Goal: Information Seeking & Learning: Learn about a topic

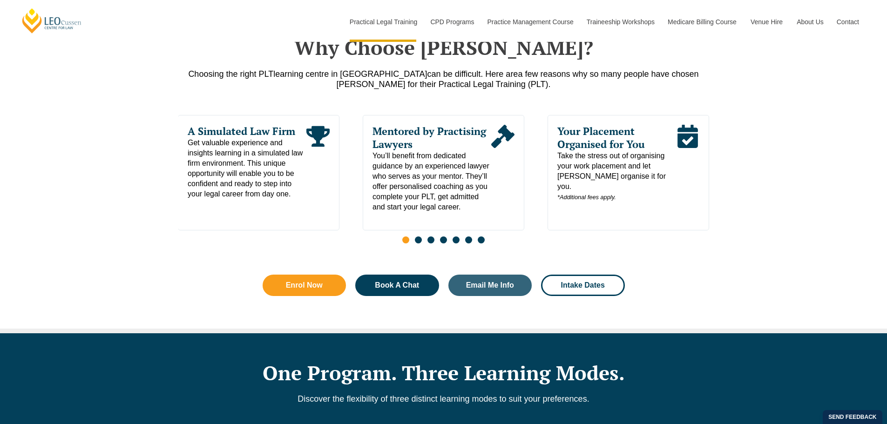
click at [624, 175] on span "Take the stress out of organising your work placement and let [PERSON_NAME] org…" at bounding box center [616, 177] width 119 height 52
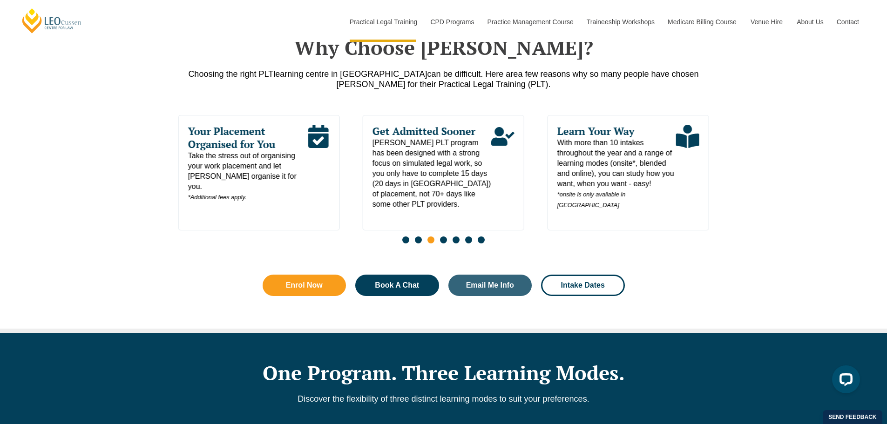
click at [232, 143] on span "Your Placement Organised for You" at bounding box center [247, 138] width 119 height 26
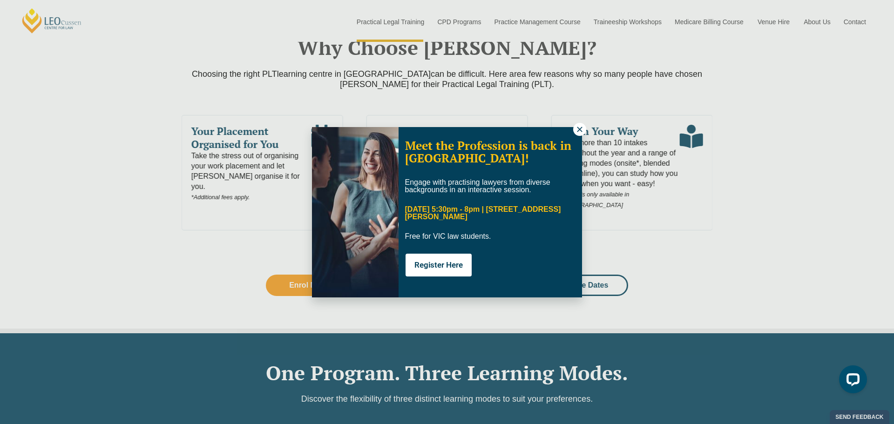
click at [580, 123] on button at bounding box center [579, 129] width 13 height 13
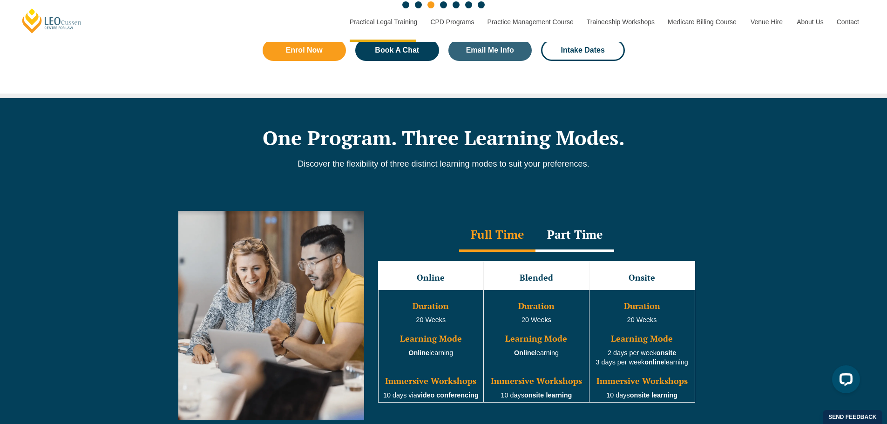
scroll to position [698, 0]
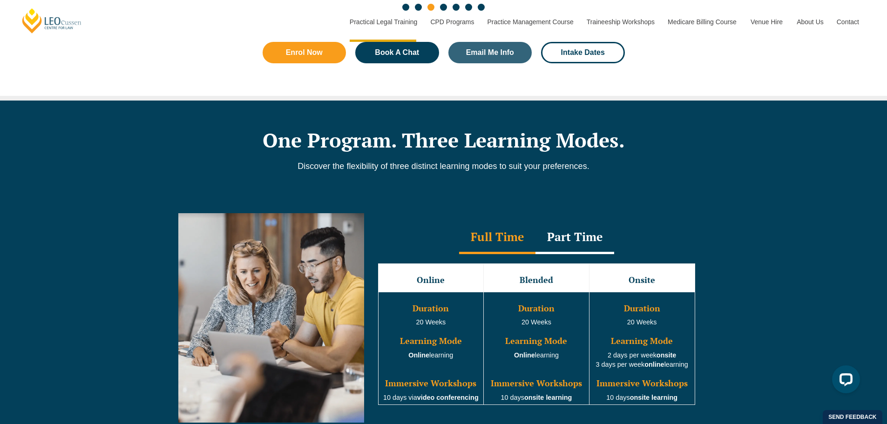
click at [571, 243] on div "Part Time" at bounding box center [574, 238] width 79 height 33
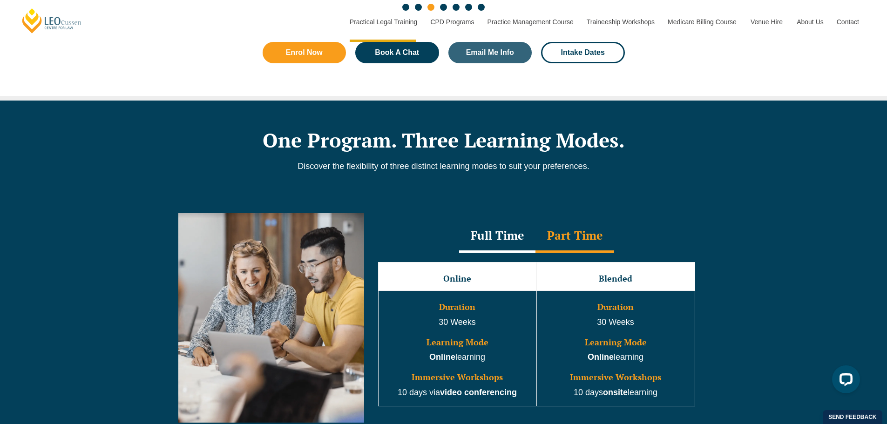
click at [473, 238] on div "Full Time" at bounding box center [497, 236] width 76 height 33
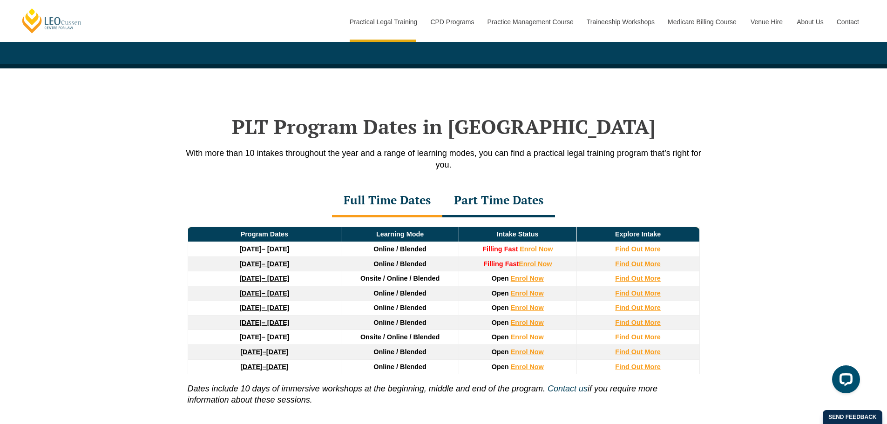
scroll to position [1257, 0]
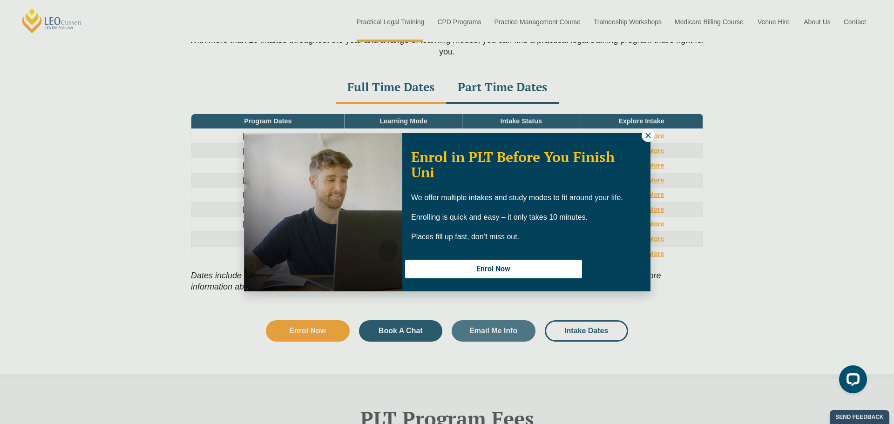
click at [645, 127] on div "Enrol in PLT Before You Finish Uni We offer multiple intakes and study modes to…" at bounding box center [447, 212] width 894 height 424
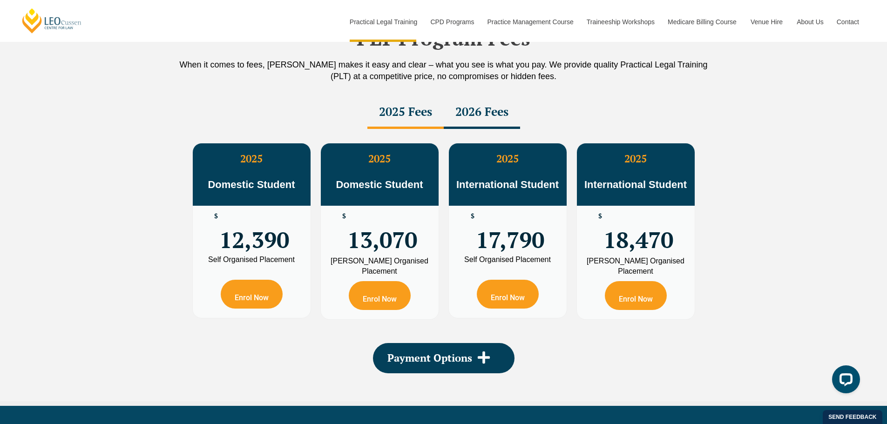
scroll to position [1629, 0]
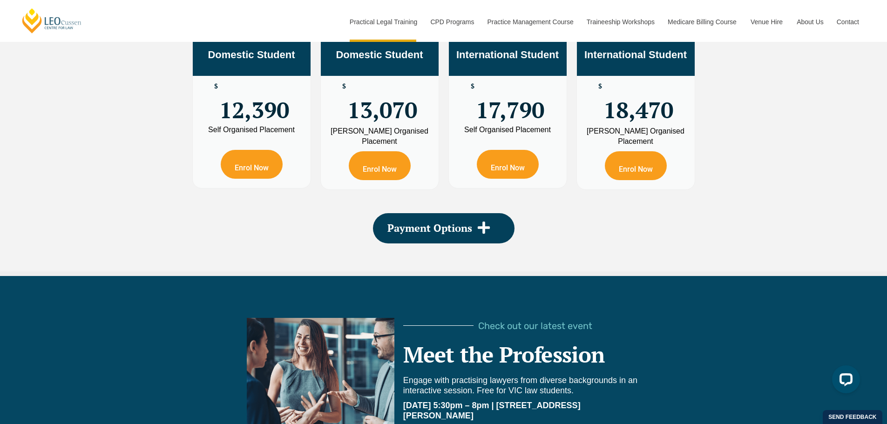
drag, startPoint x: 105, startPoint y: 156, endPoint x: 104, endPoint y: 175, distance: 18.6
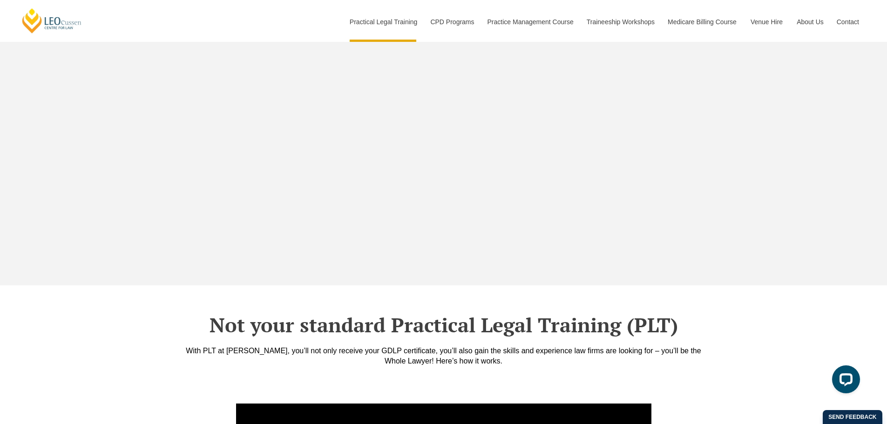
scroll to position [2842, 0]
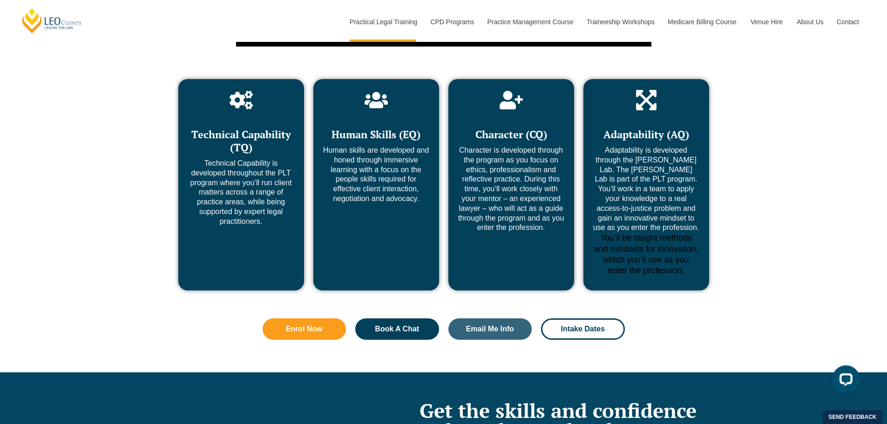
drag, startPoint x: 233, startPoint y: 204, endPoint x: 233, endPoint y: 291, distance: 86.6
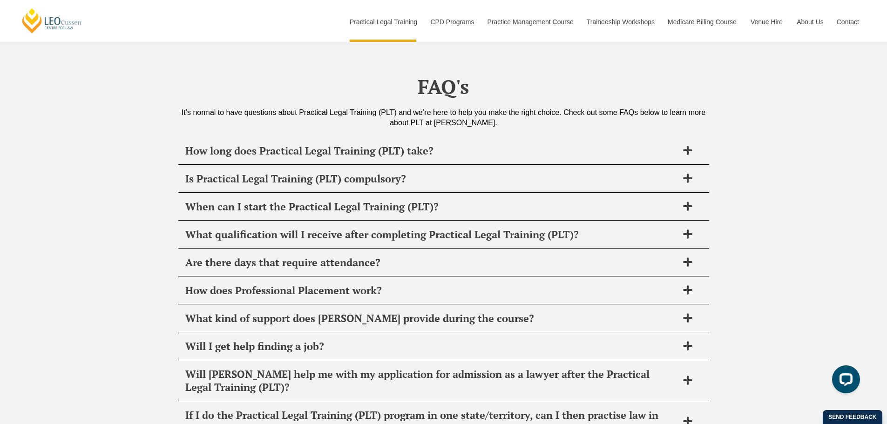
scroll to position [4420, 0]
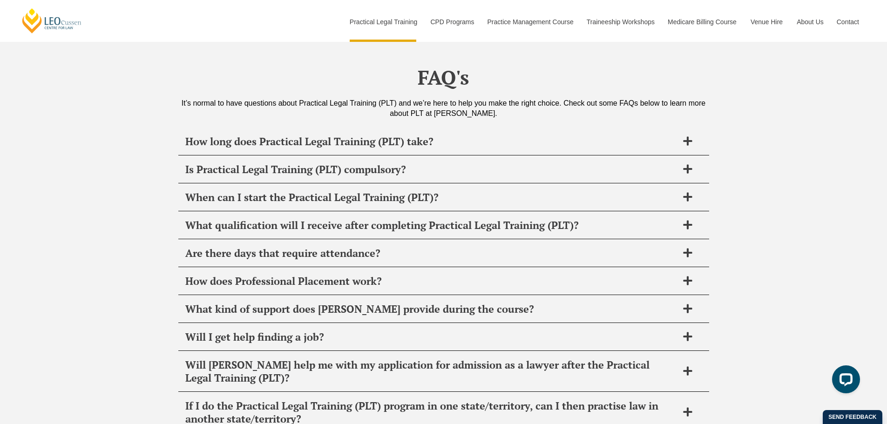
drag, startPoint x: 139, startPoint y: 201, endPoint x: 142, endPoint y: 227, distance: 25.8
click at [230, 266] on div "How does Professional Placement work?" at bounding box center [443, 279] width 531 height 27
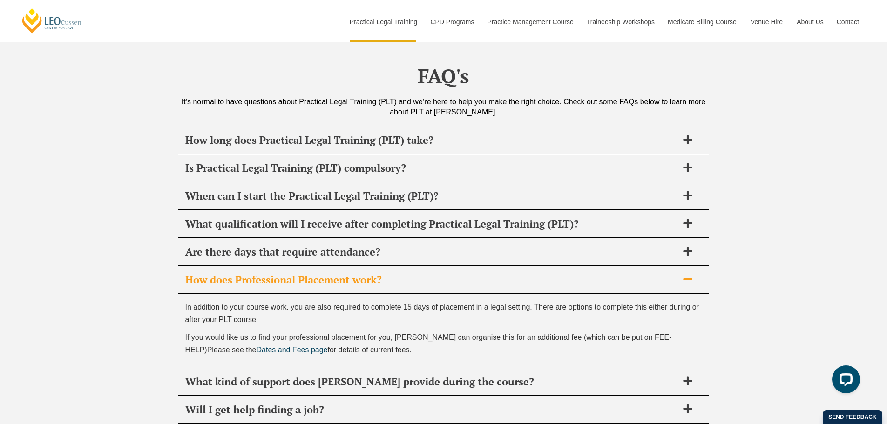
click at [230, 266] on div "How does Professional Placement work?" at bounding box center [443, 279] width 531 height 27
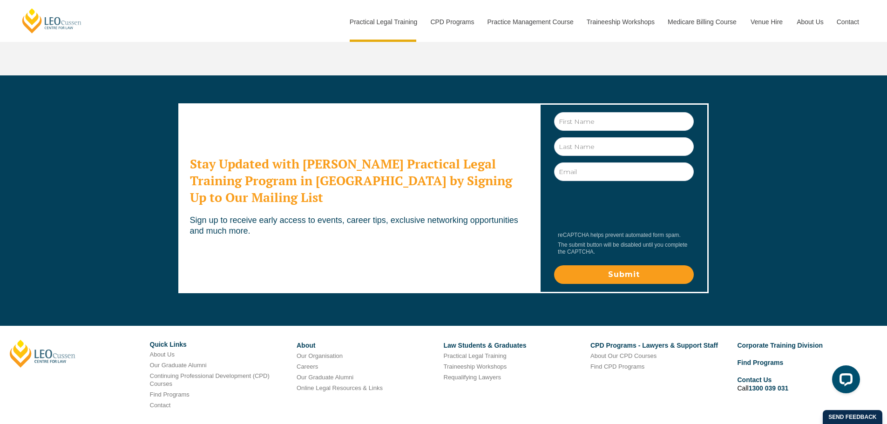
drag, startPoint x: 108, startPoint y: 185, endPoint x: 112, endPoint y: 254, distance: 69.0
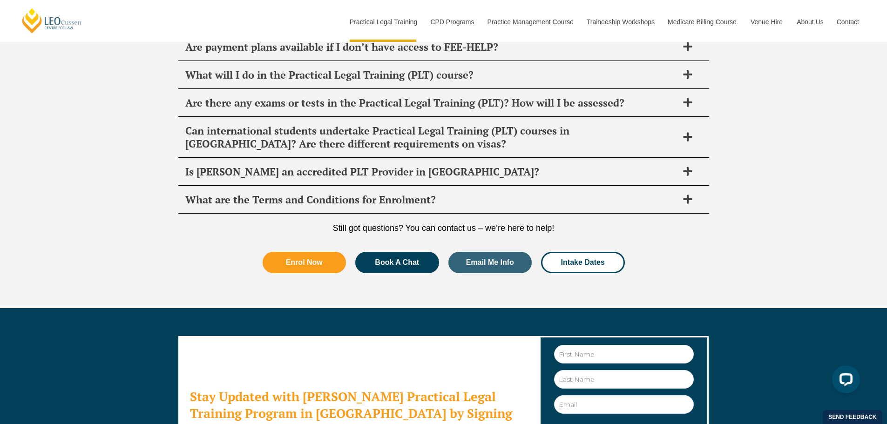
drag, startPoint x: 119, startPoint y: 237, endPoint x: 118, endPoint y: 172, distance: 65.2
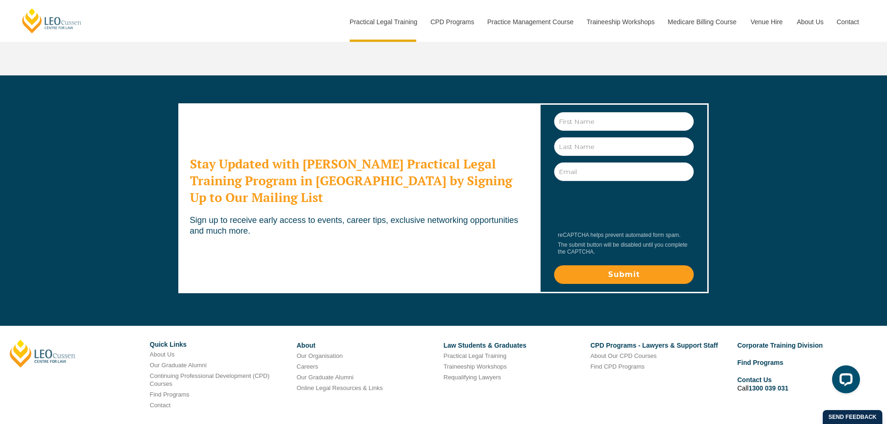
drag, startPoint x: 118, startPoint y: 179, endPoint x: 114, endPoint y: 238, distance: 59.7
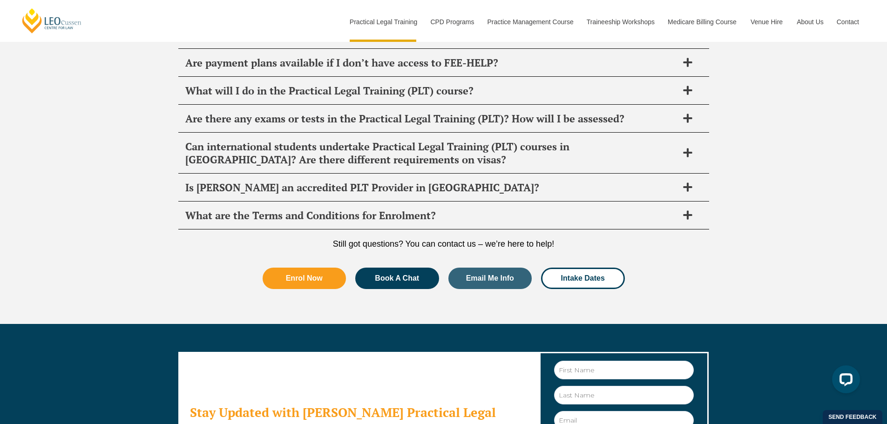
drag, startPoint x: 114, startPoint y: 236, endPoint x: 111, endPoint y: 168, distance: 68.5
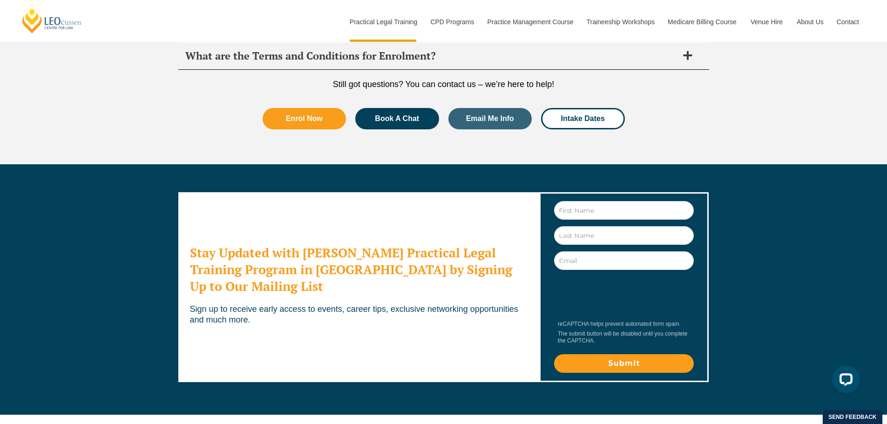
scroll to position [5079, 0]
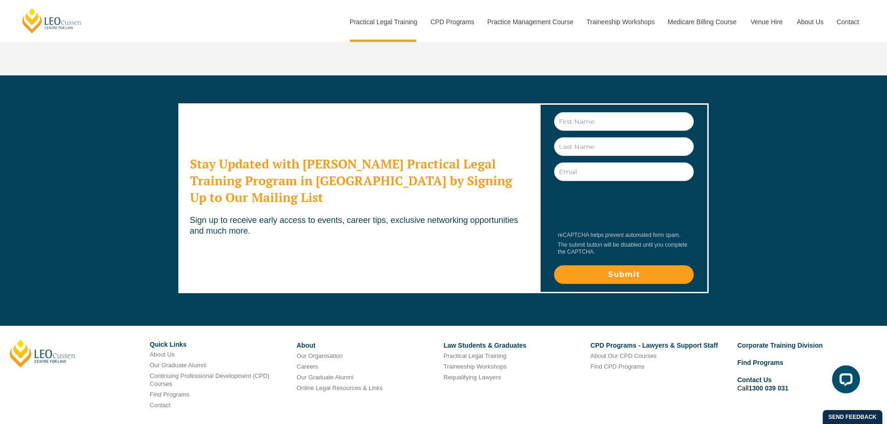
drag, startPoint x: 112, startPoint y: 179, endPoint x: 98, endPoint y: 254, distance: 76.3
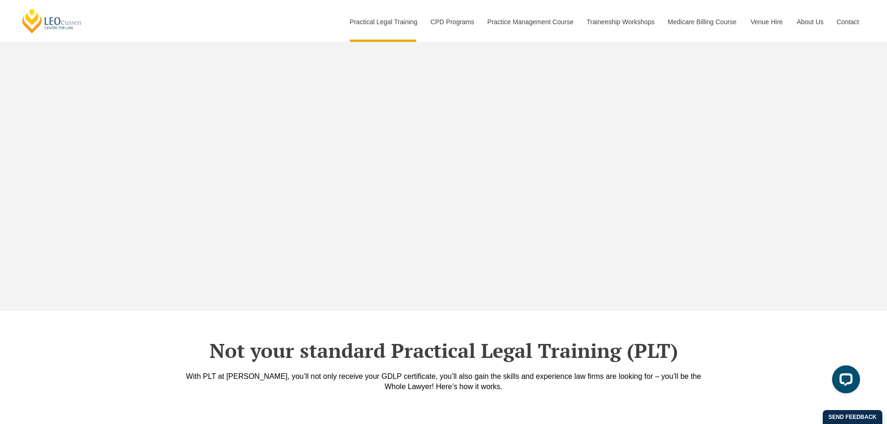
drag, startPoint x: 290, startPoint y: 333, endPoint x: 270, endPoint y: 134, distance: 199.8
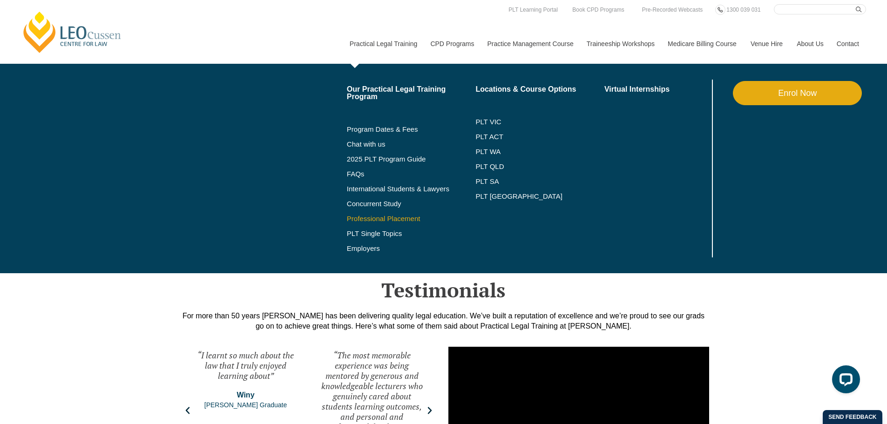
click at [403, 220] on link "Professional Placement" at bounding box center [411, 218] width 129 height 7
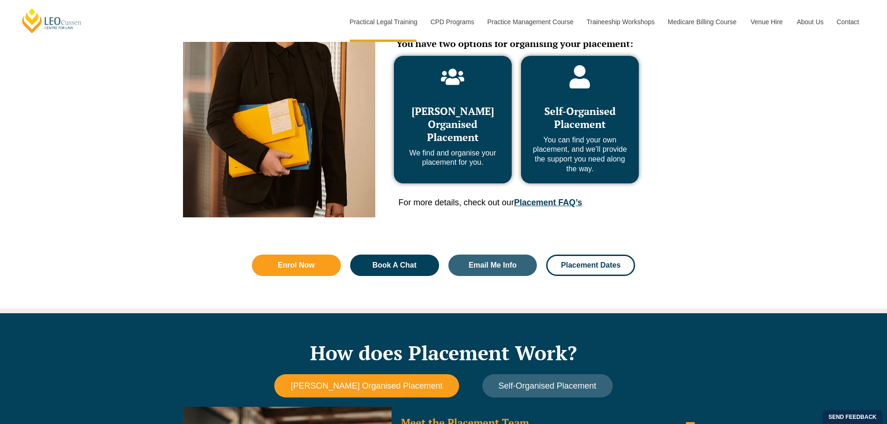
click at [452, 155] on p "We find and organise your placement for you." at bounding box center [452, 158] width 99 height 20
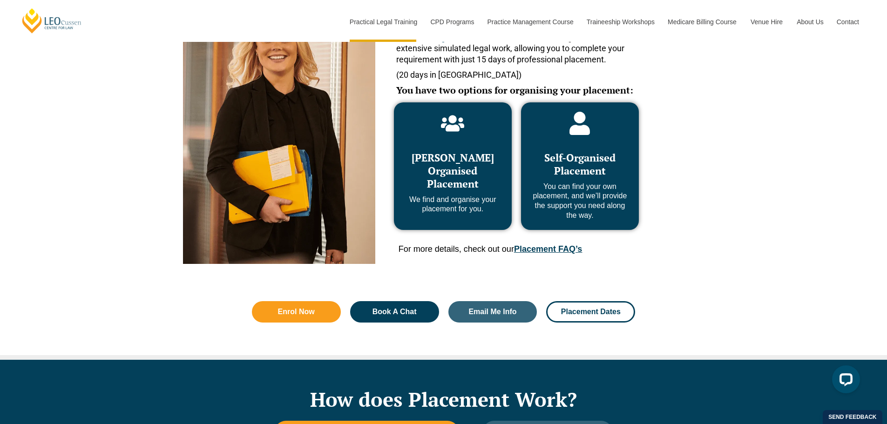
click at [572, 249] on link "Placement FAQ’s" at bounding box center [548, 248] width 68 height 9
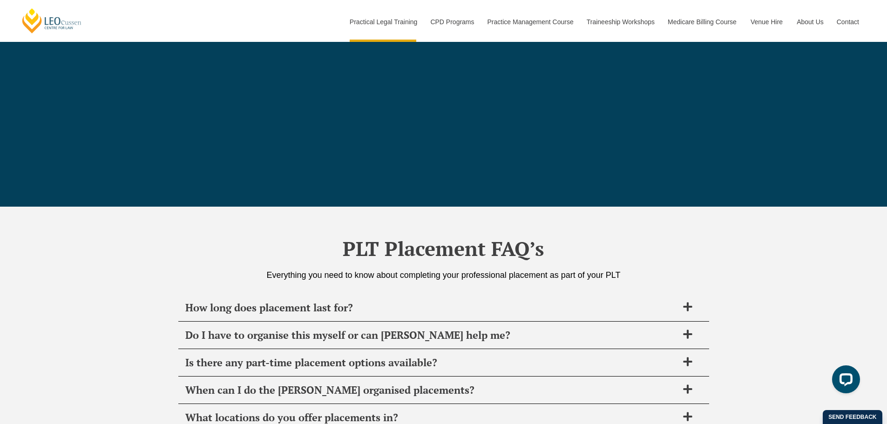
scroll to position [3289, 0]
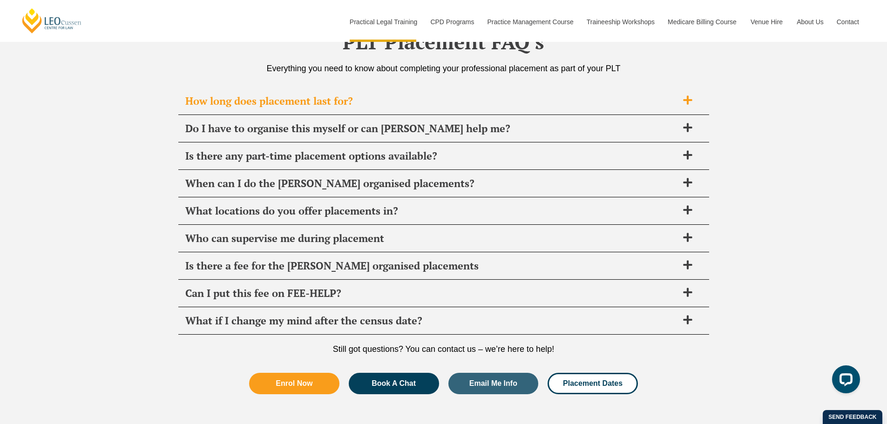
click at [290, 93] on div "How long does placement last for?" at bounding box center [443, 101] width 531 height 27
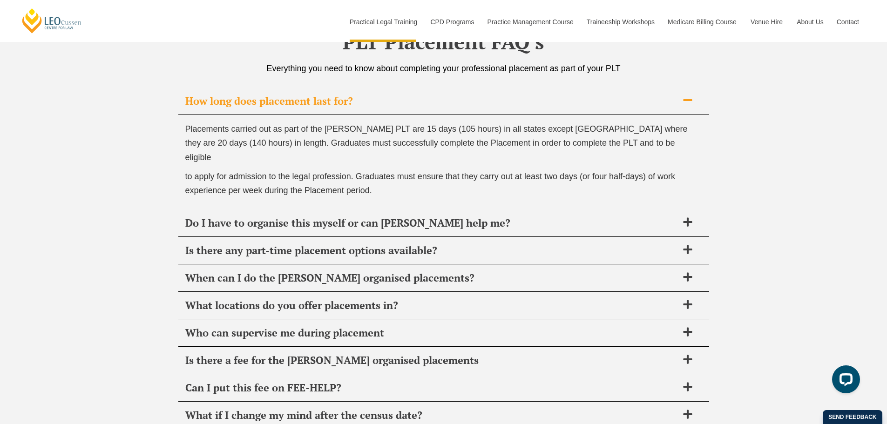
click at [288, 101] on span "How long does placement last for?" at bounding box center [431, 100] width 492 height 13
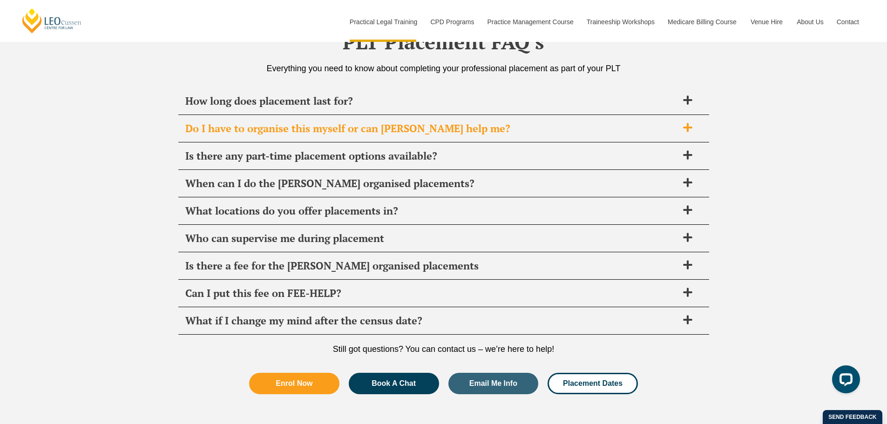
click at [307, 130] on span "Do I have to organise this myself or can Leo Cussen help me?" at bounding box center [431, 128] width 492 height 13
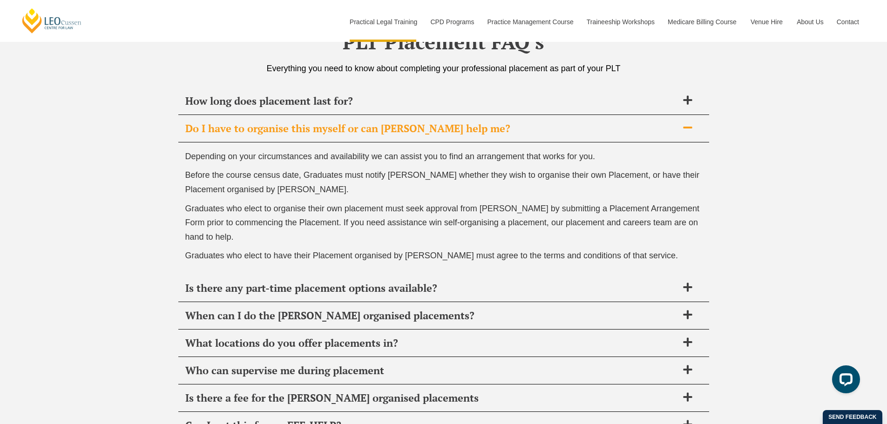
click at [307, 130] on span "Do I have to organise this myself or can Leo Cussen help me?" at bounding box center [431, 128] width 492 height 13
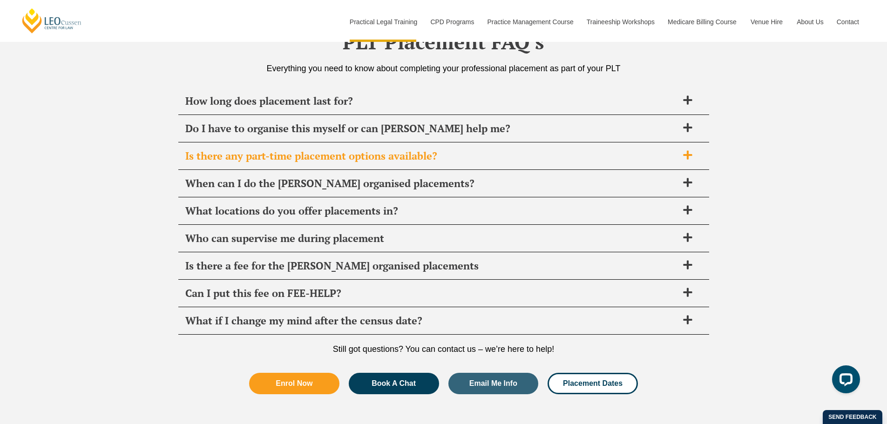
click at [321, 167] on div "Is there any part-time placement options available?" at bounding box center [443, 155] width 531 height 27
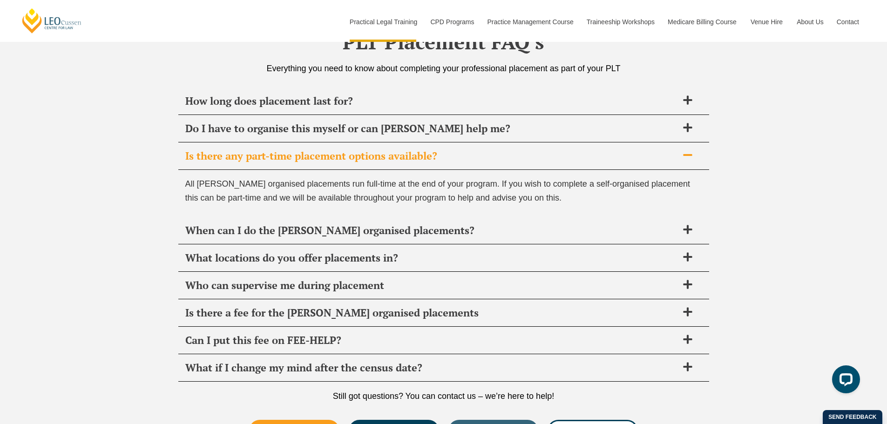
click at [321, 166] on div "Is there any part-time placement options available?" at bounding box center [443, 155] width 531 height 27
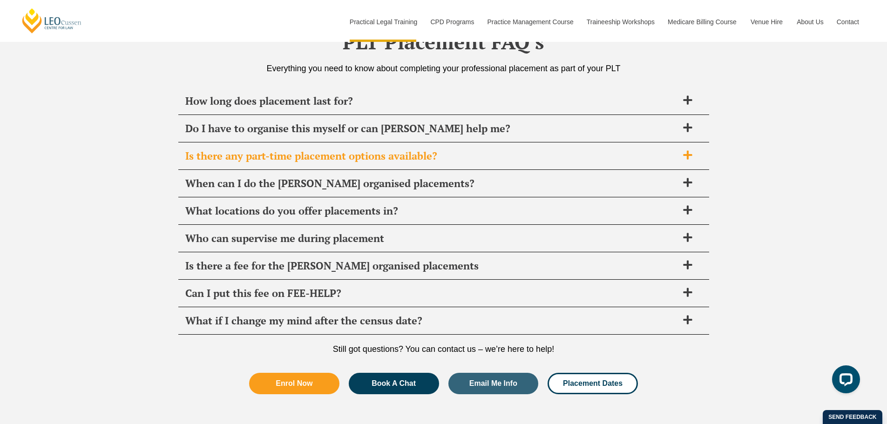
click at [321, 166] on div "Is there any part-time placement options available?" at bounding box center [443, 155] width 531 height 27
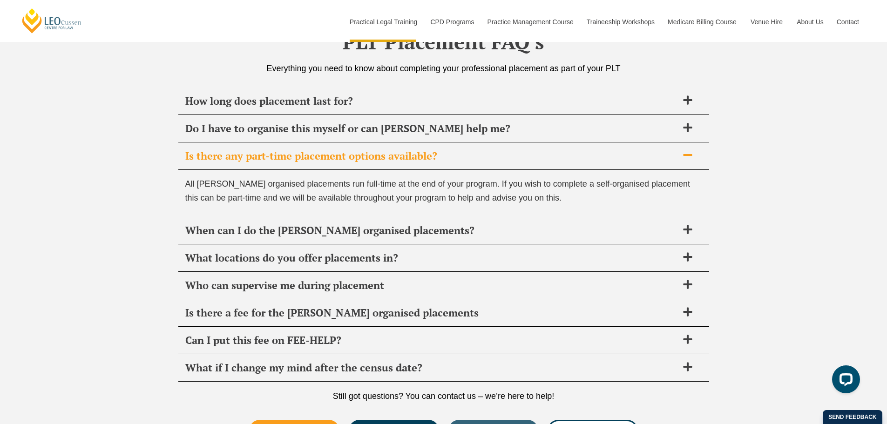
click at [320, 163] on div "Is there any part-time placement options available?" at bounding box center [443, 155] width 531 height 27
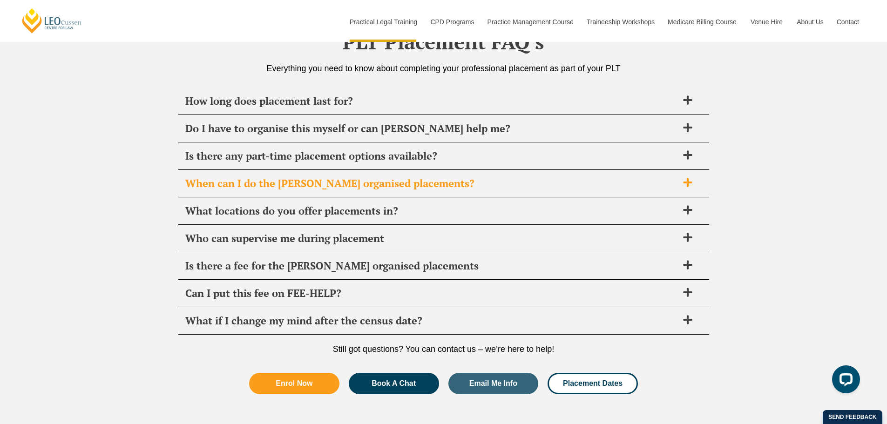
click at [323, 181] on span "When can I do the Leo Cussen organised placements?" at bounding box center [431, 183] width 492 height 13
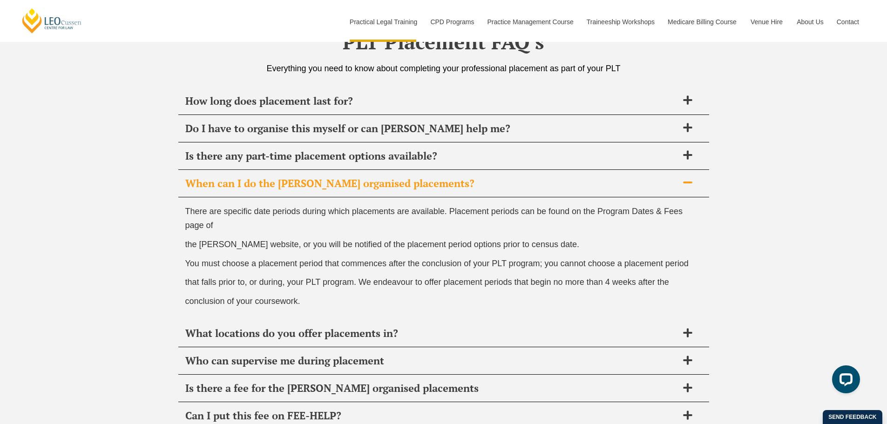
click at [323, 178] on span "When can I do the Leo Cussen organised placements?" at bounding box center [431, 183] width 492 height 13
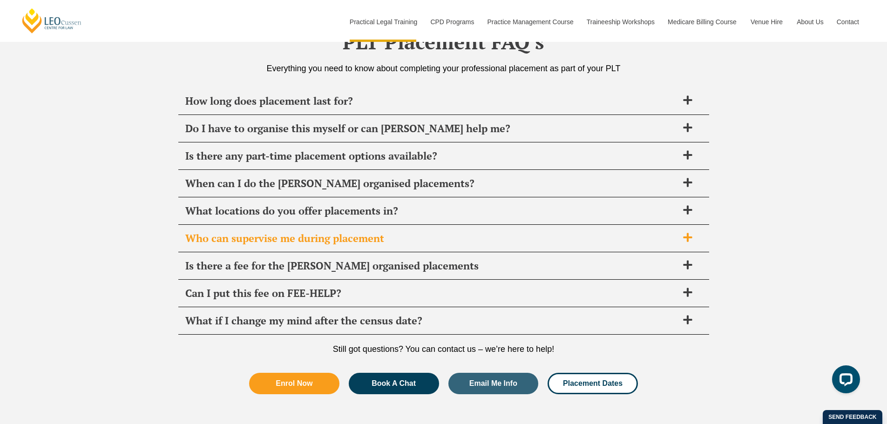
click at [302, 246] on div "Who can supervise me during placement" at bounding box center [443, 238] width 531 height 27
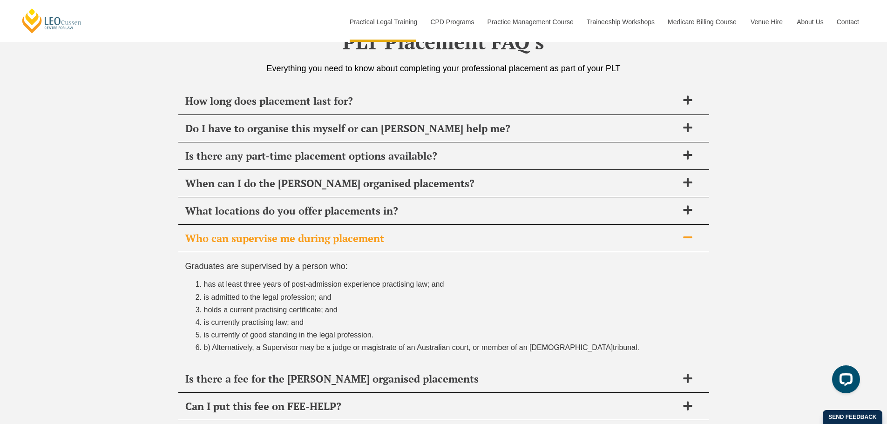
click at [302, 246] on div "Who can supervise me during placement" at bounding box center [443, 238] width 531 height 27
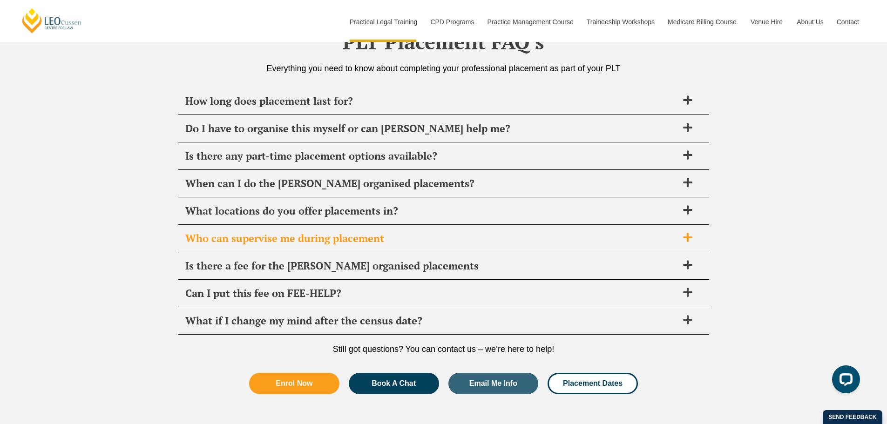
click at [302, 246] on div "Who can supervise me during placement" at bounding box center [443, 238] width 531 height 27
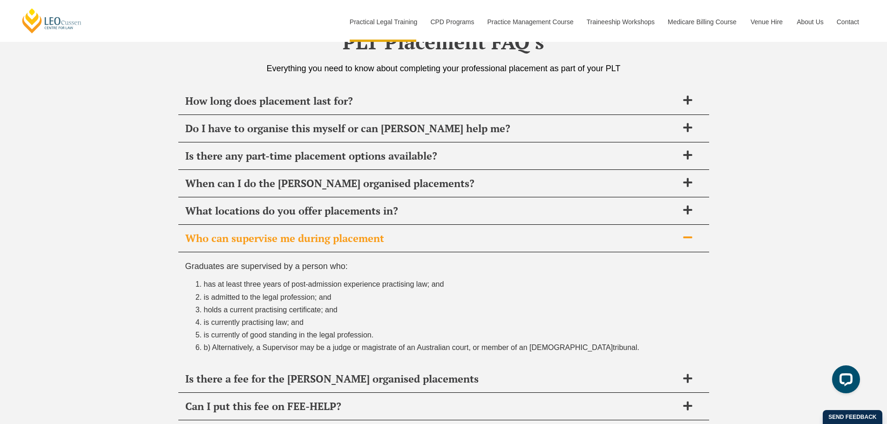
click at [302, 246] on div "Who can supervise me during placement" at bounding box center [443, 238] width 531 height 27
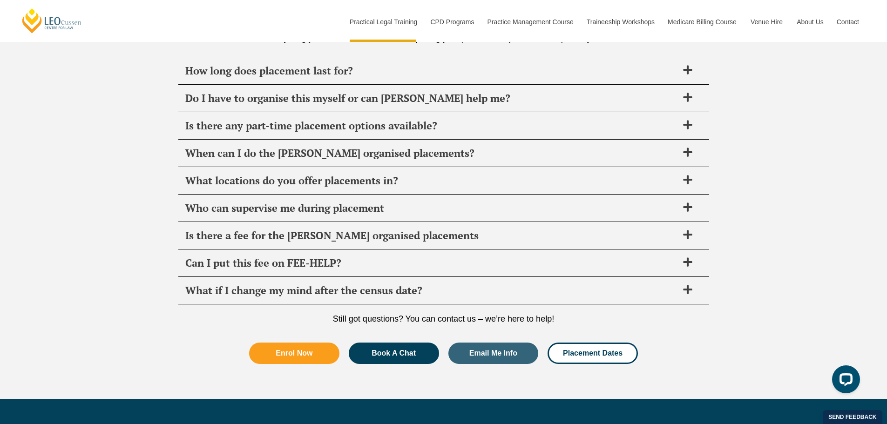
scroll to position [3335, 0]
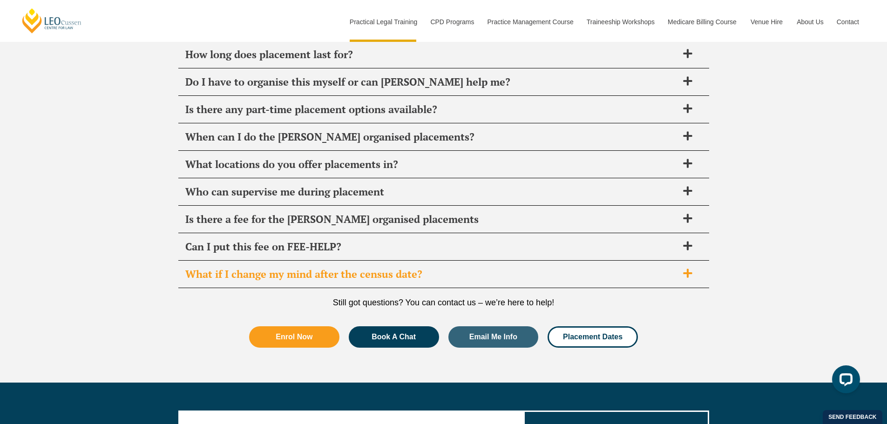
click at [249, 271] on span "What if I change my mind after the census date?" at bounding box center [431, 274] width 492 height 13
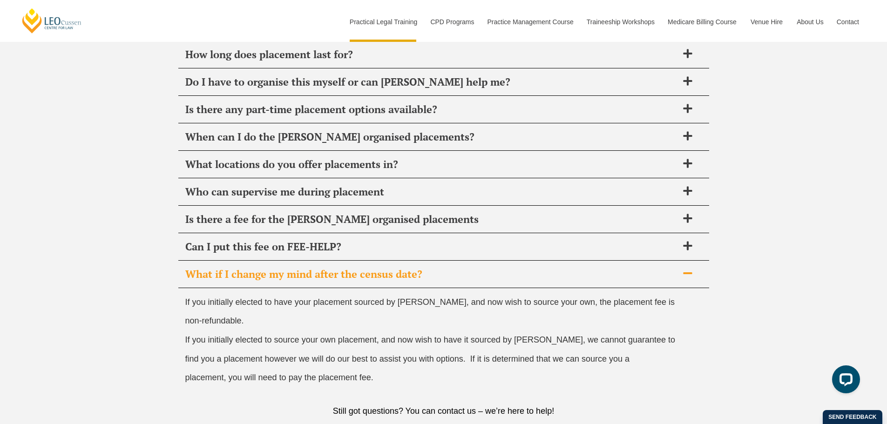
click at [246, 272] on span "What if I change my mind after the census date?" at bounding box center [431, 274] width 492 height 13
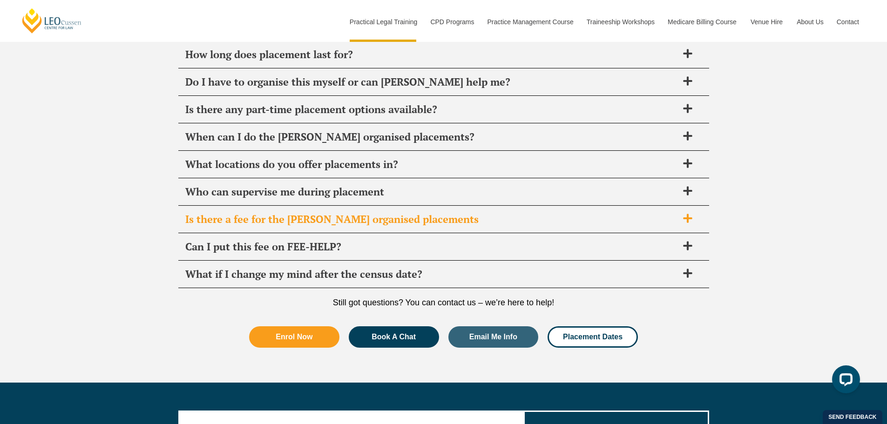
click at [219, 221] on span "Is there a fee for the Leo Cussen organised placements" at bounding box center [431, 219] width 492 height 13
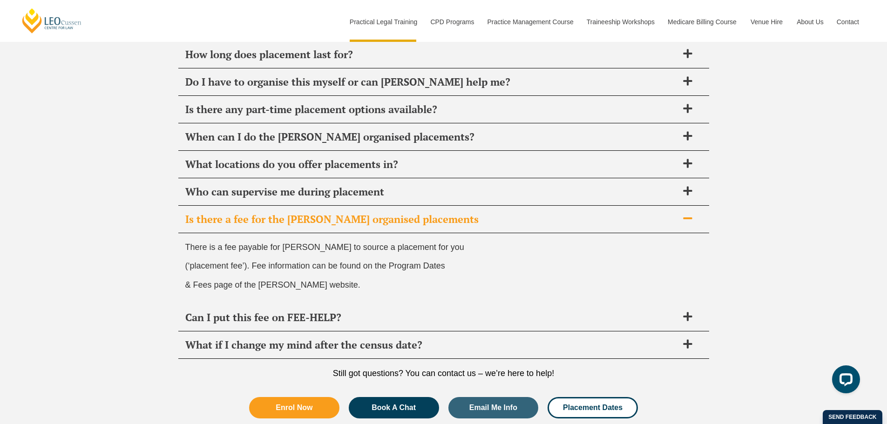
click at [219, 221] on span "Is there a fee for the Leo Cussen organised placements" at bounding box center [431, 219] width 492 height 13
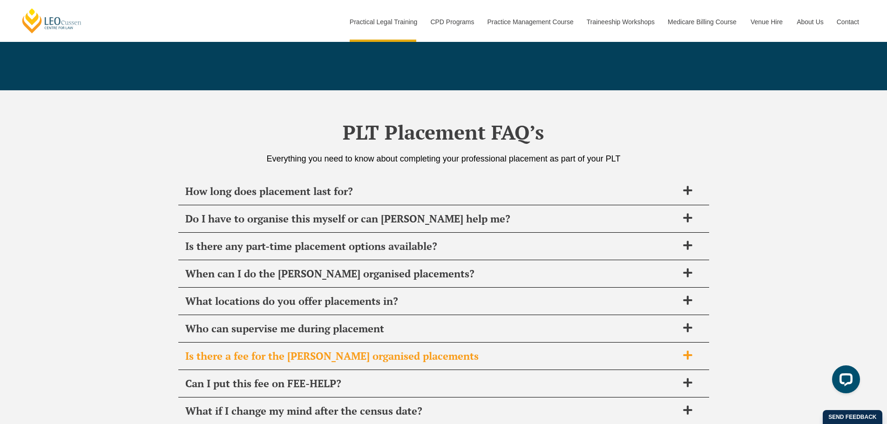
scroll to position [3196, 0]
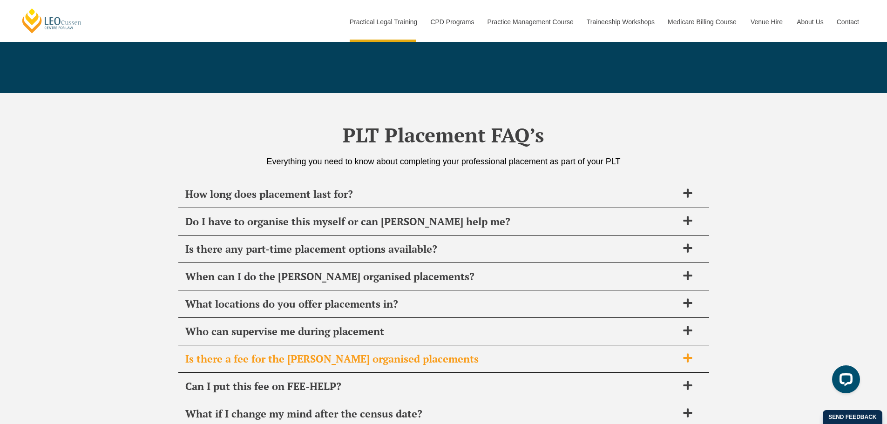
click at [219, 221] on span "Do I have to organise this myself or can Leo Cussen help me?" at bounding box center [431, 221] width 492 height 13
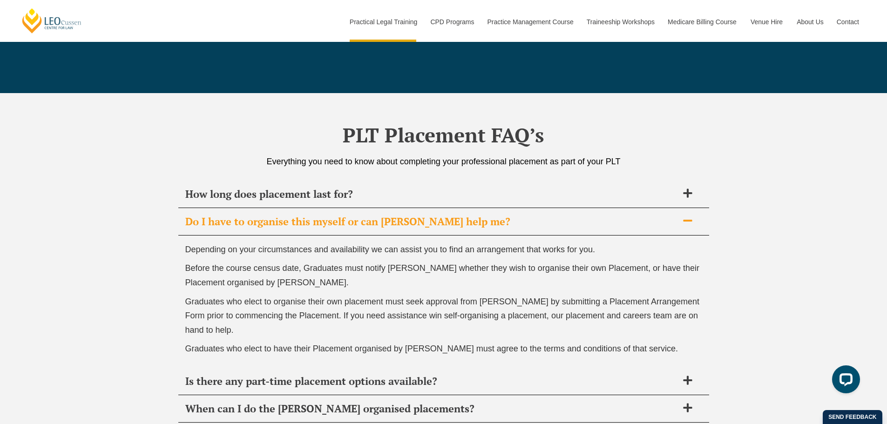
click at [219, 221] on span "Do I have to organise this myself or can Leo Cussen help me?" at bounding box center [431, 221] width 492 height 13
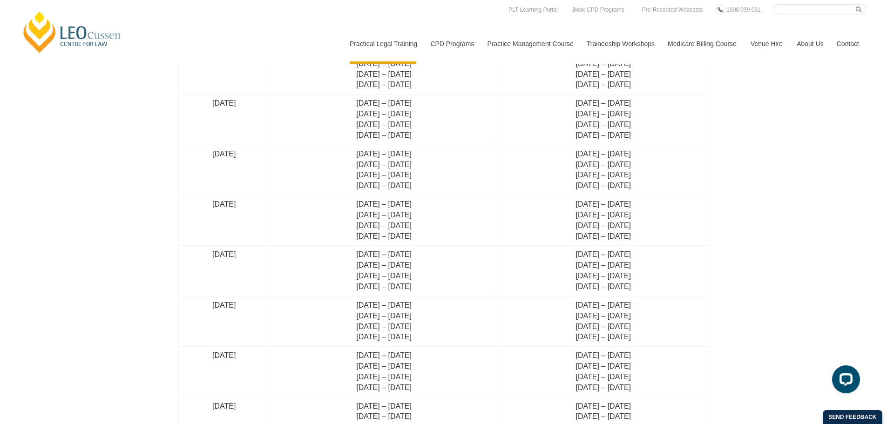
scroll to position [1042, 0]
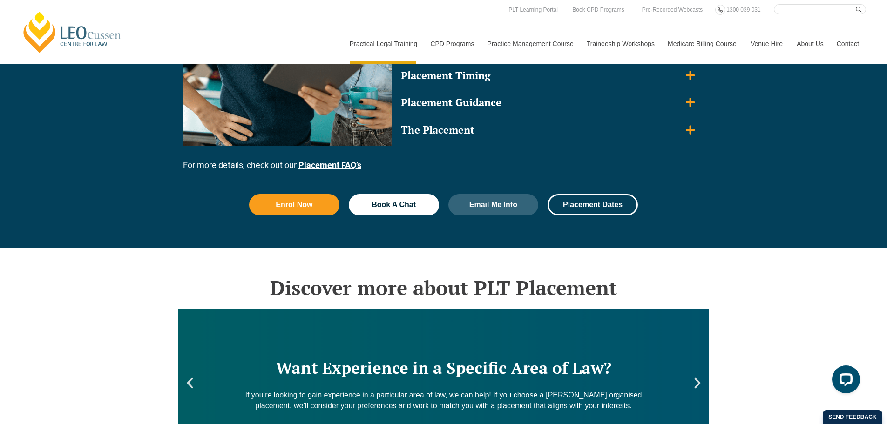
drag, startPoint x: 152, startPoint y: 208, endPoint x: 206, endPoint y: -56, distance: 269.4
